Goal: Information Seeking & Learning: Learn about a topic

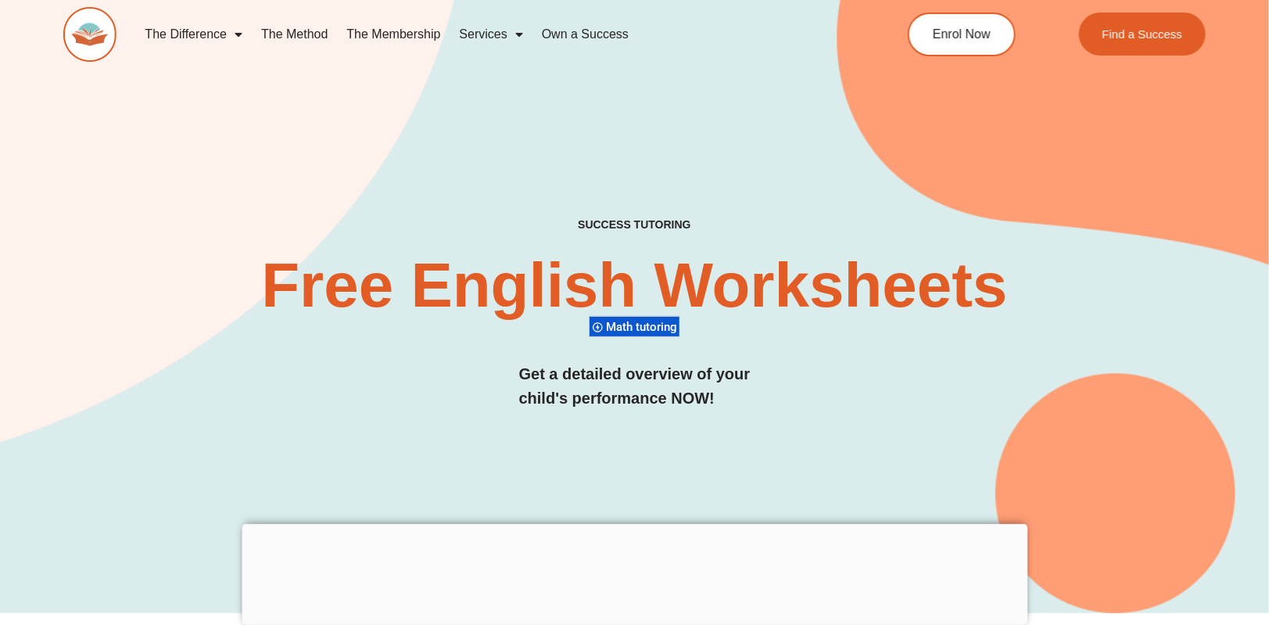
click at [400, 35] on link "The Membership" at bounding box center [393, 34] width 113 height 36
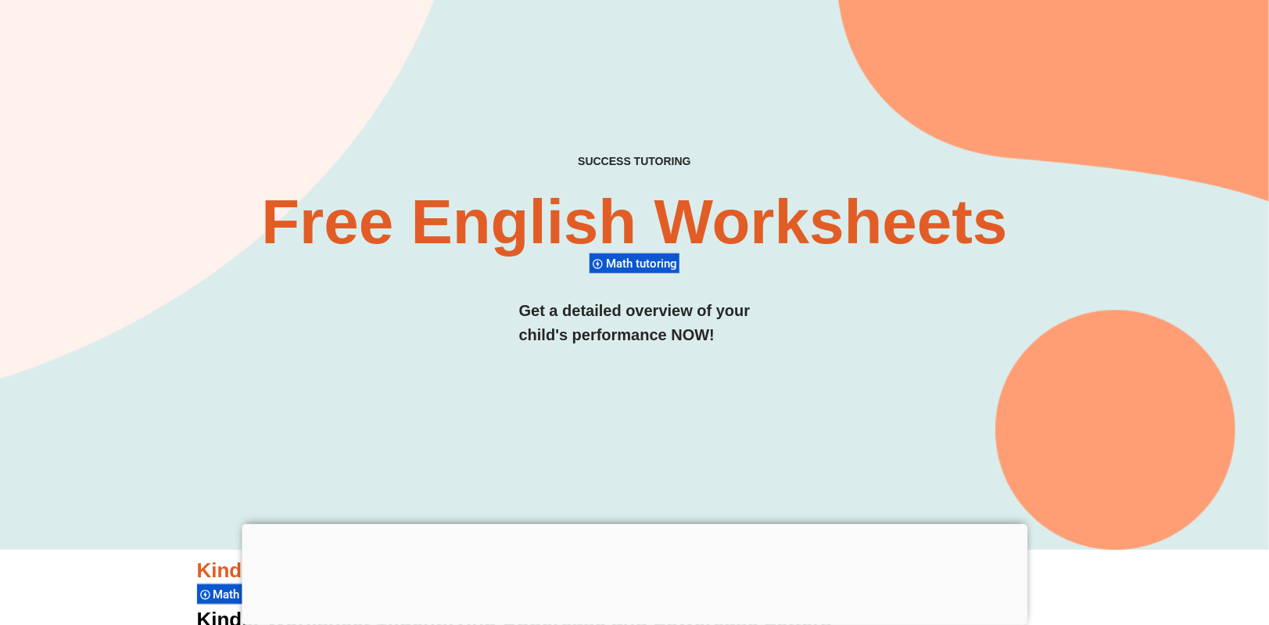
scroll to position [78, 0]
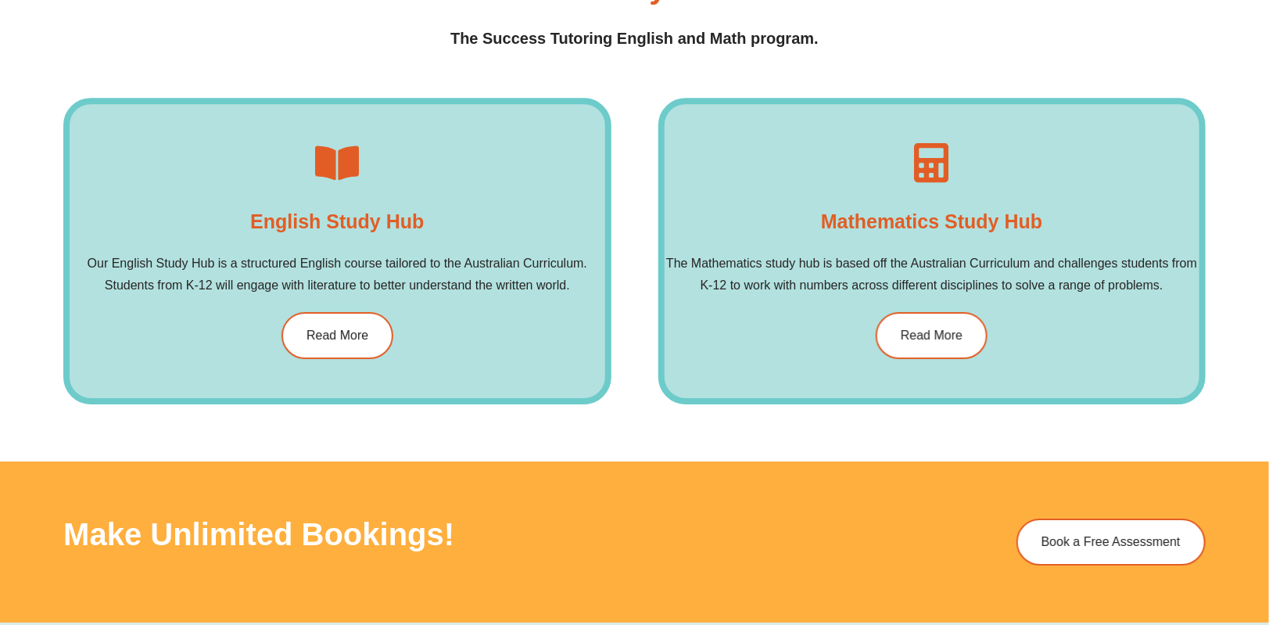
scroll to position [2342, 0]
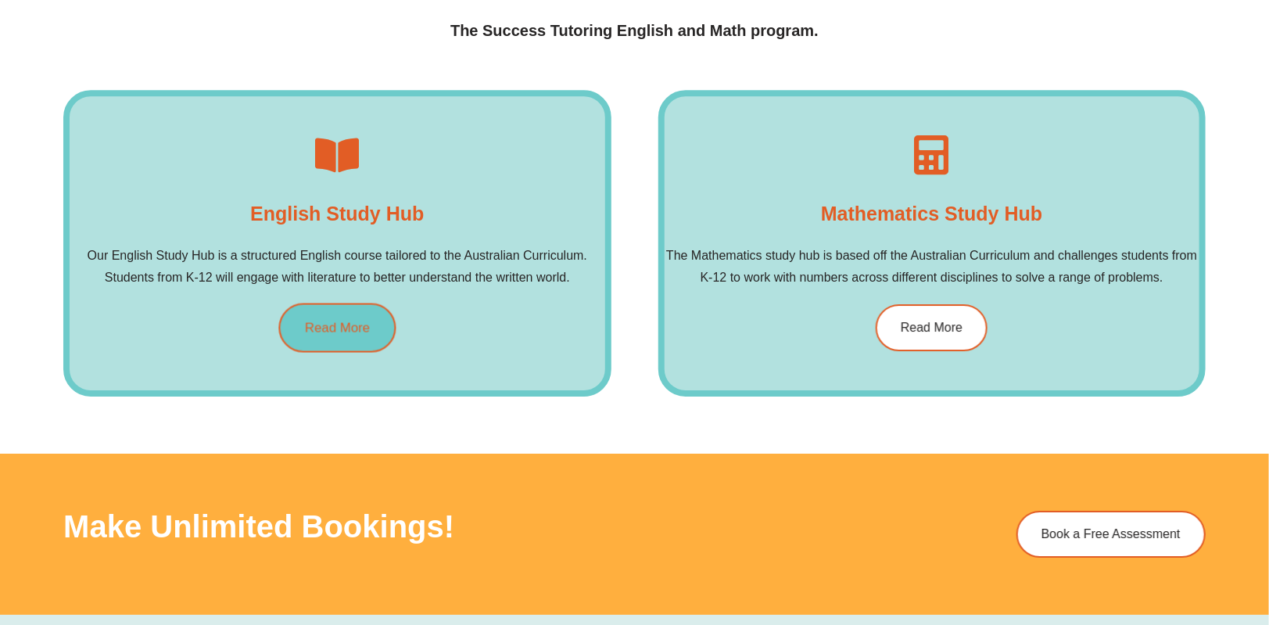
click at [354, 321] on span "Read More" at bounding box center [337, 327] width 65 height 13
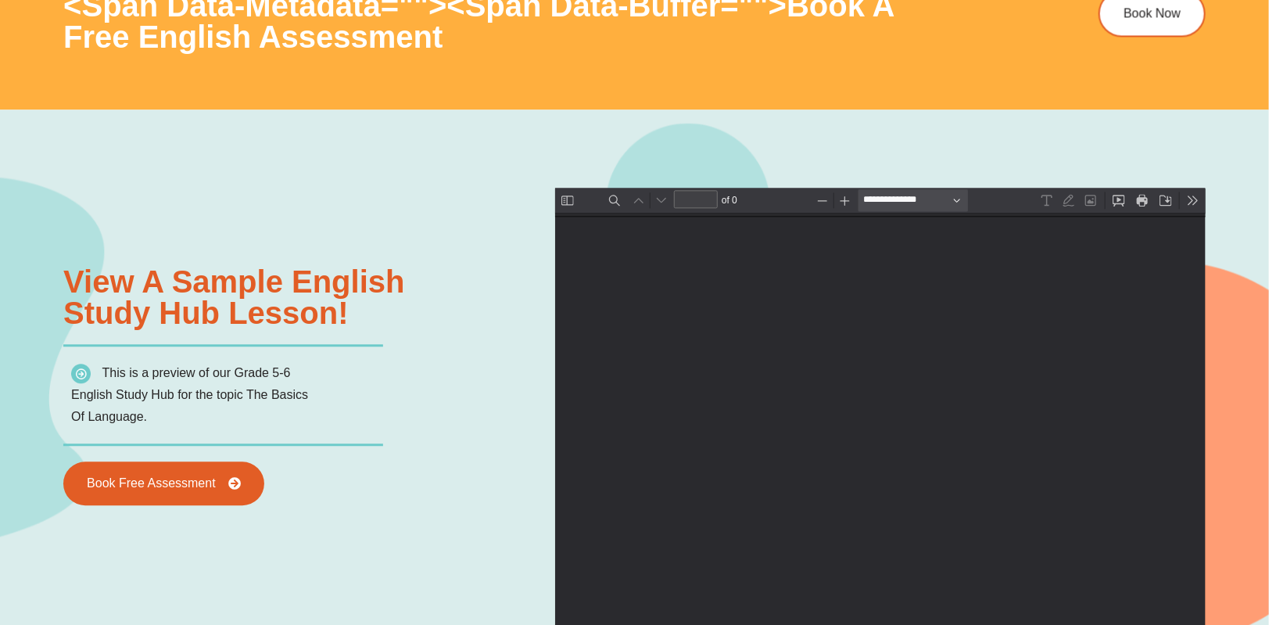
scroll to position [1636, 0]
type input "*"
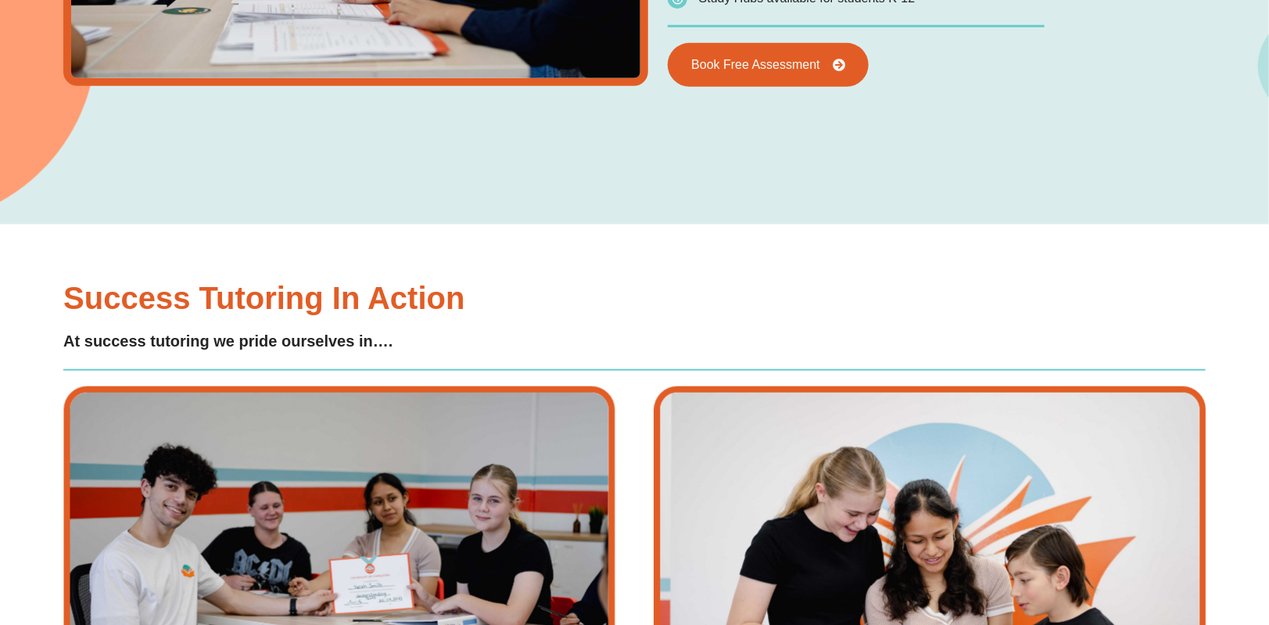
scroll to position [3121, 0]
